Goal: Information Seeking & Learning: Learn about a topic

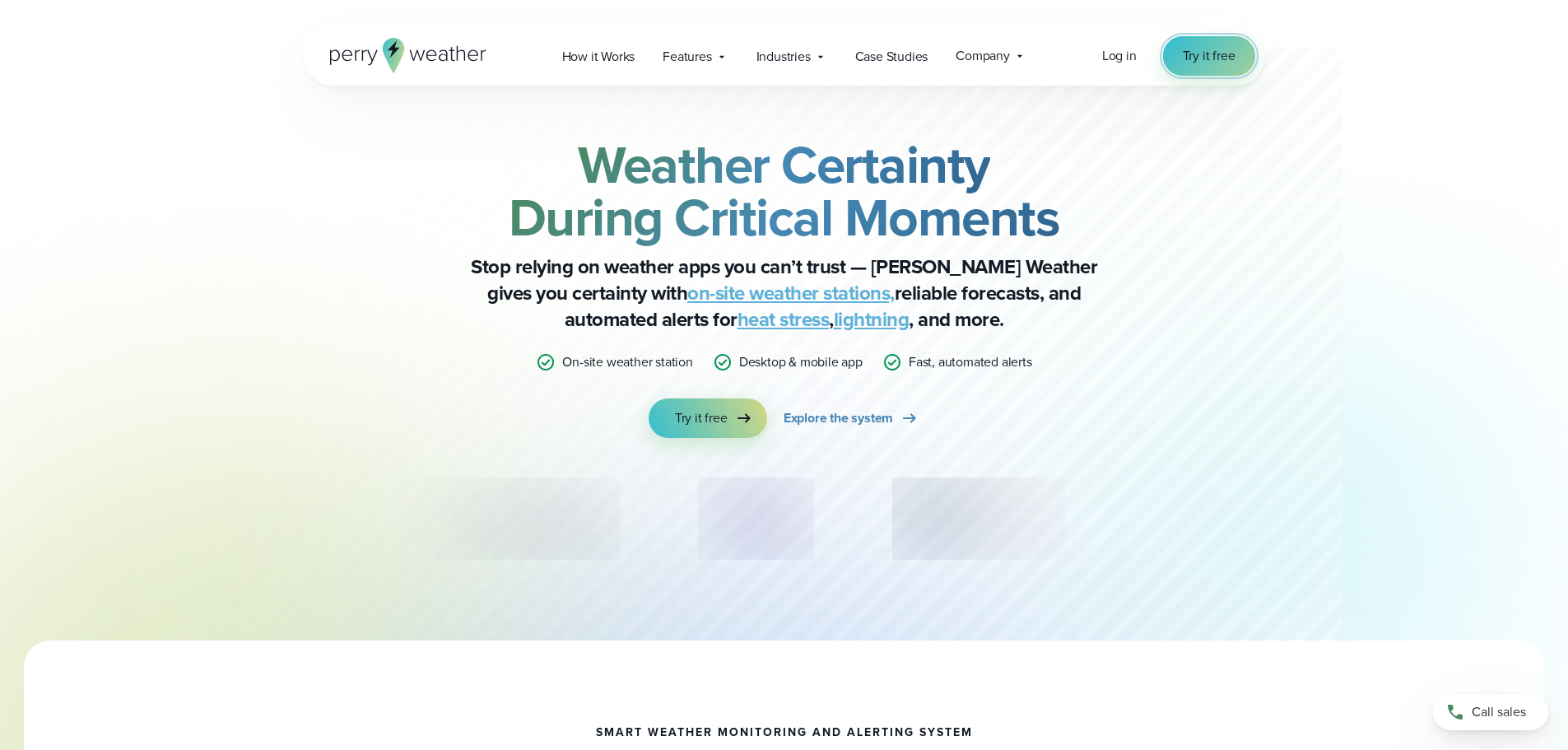
click at [1211, 53] on span "Try it free" at bounding box center [1209, 55] width 53 height 20
click at [831, 420] on span "Explore the system" at bounding box center [839, 418] width 109 height 20
